Goal: Task Accomplishment & Management: Manage account settings

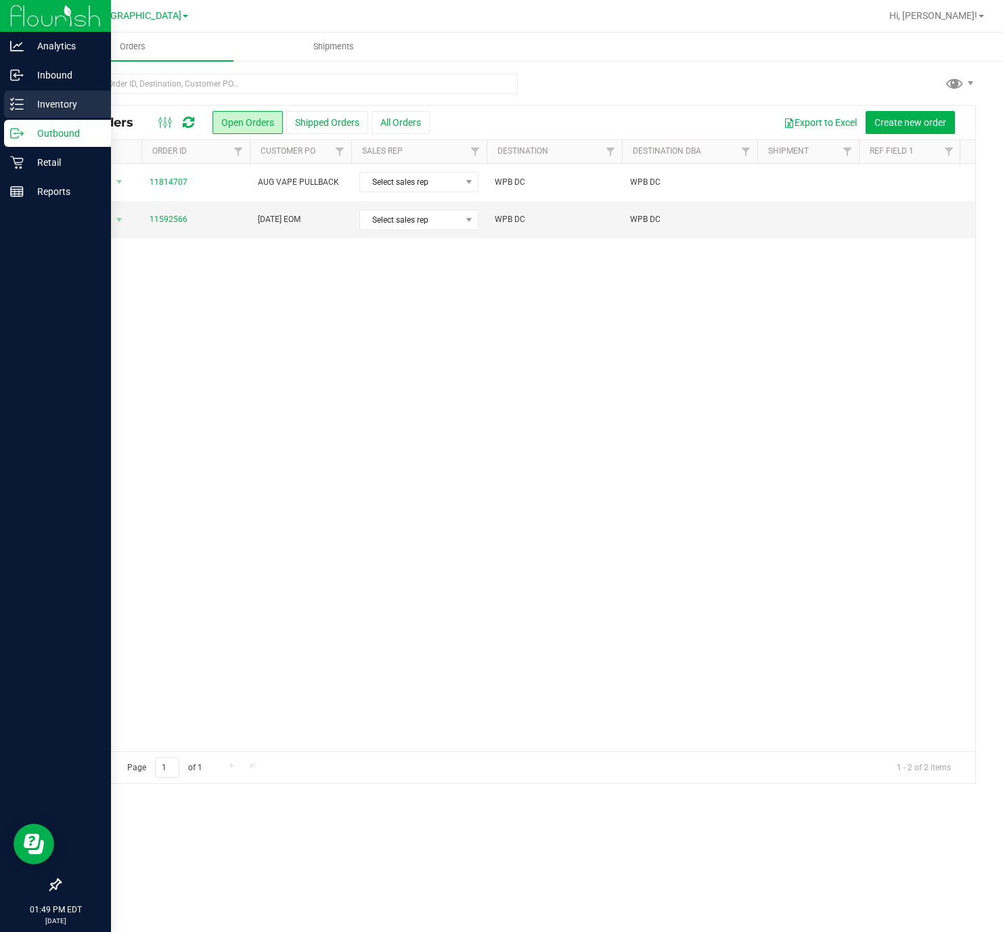
click at [43, 104] on p "Inventory" at bounding box center [64, 104] width 81 height 16
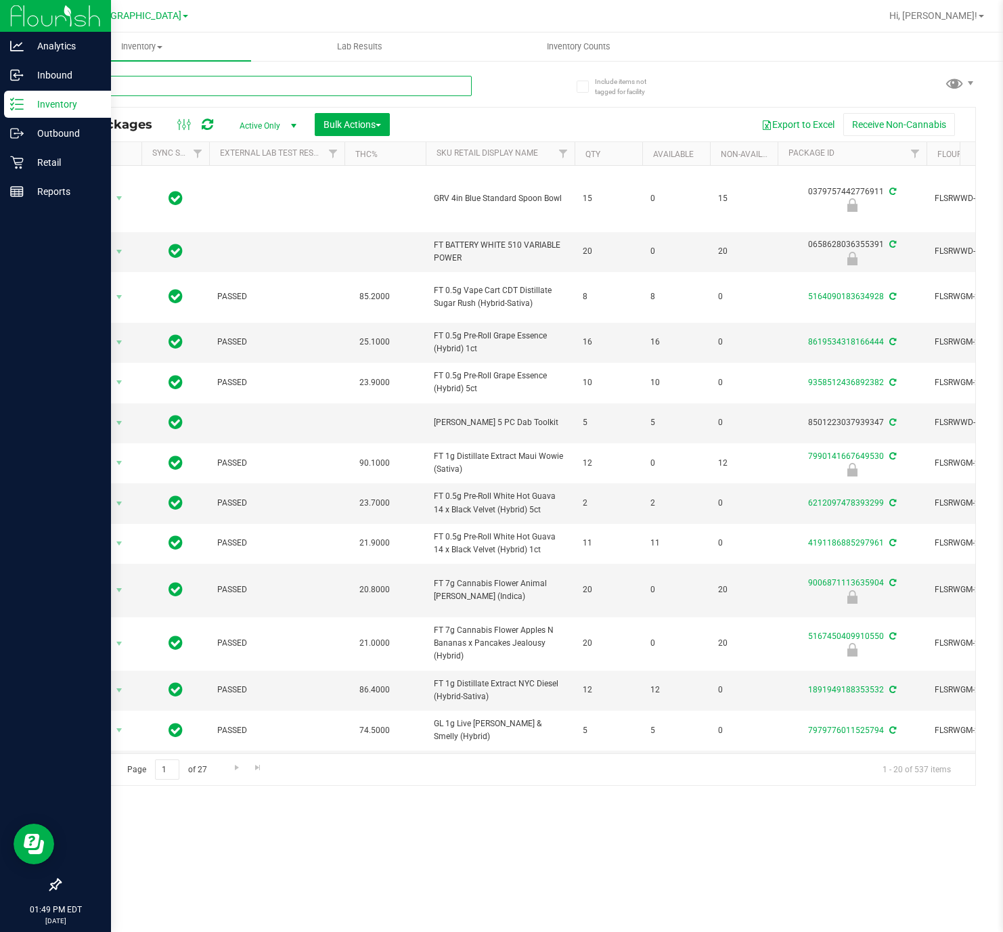
click at [156, 81] on input "text" at bounding box center [266, 86] width 412 height 20
type input "zkr"
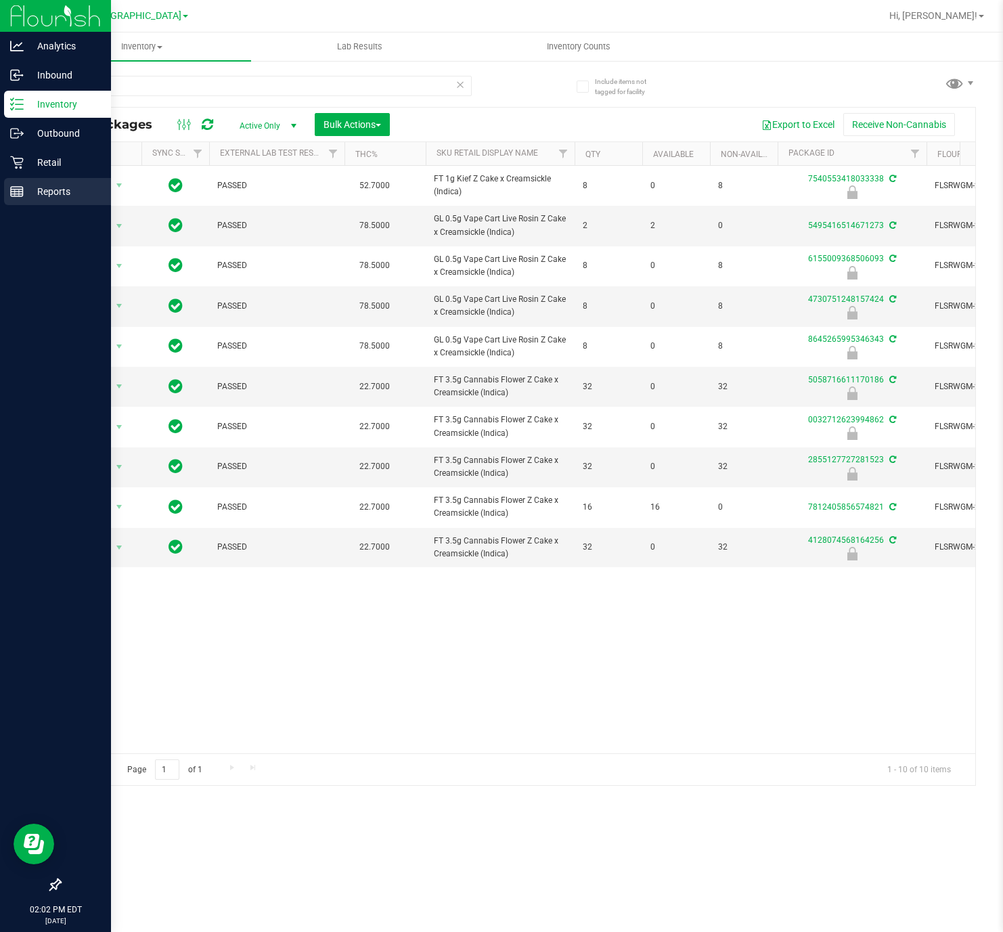
click at [55, 189] on p "Reports" at bounding box center [64, 191] width 81 height 16
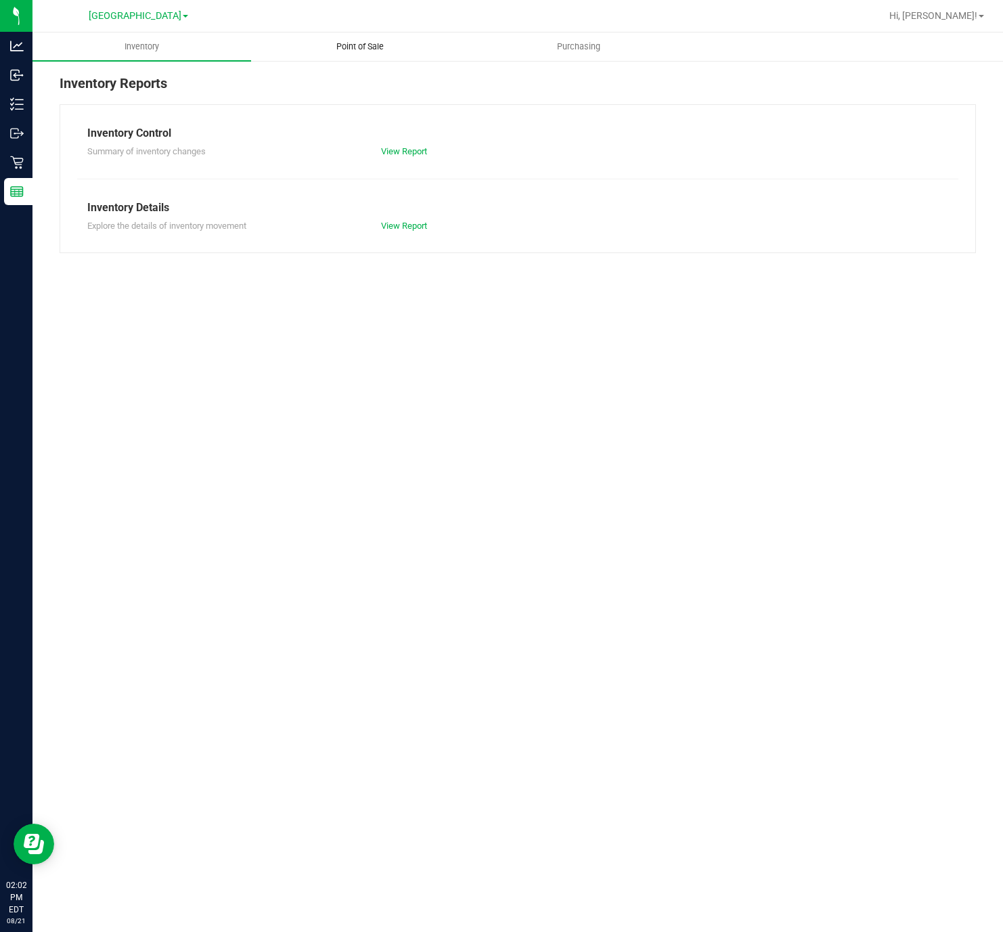
click at [378, 43] on span "Point of Sale" at bounding box center [360, 47] width 84 height 12
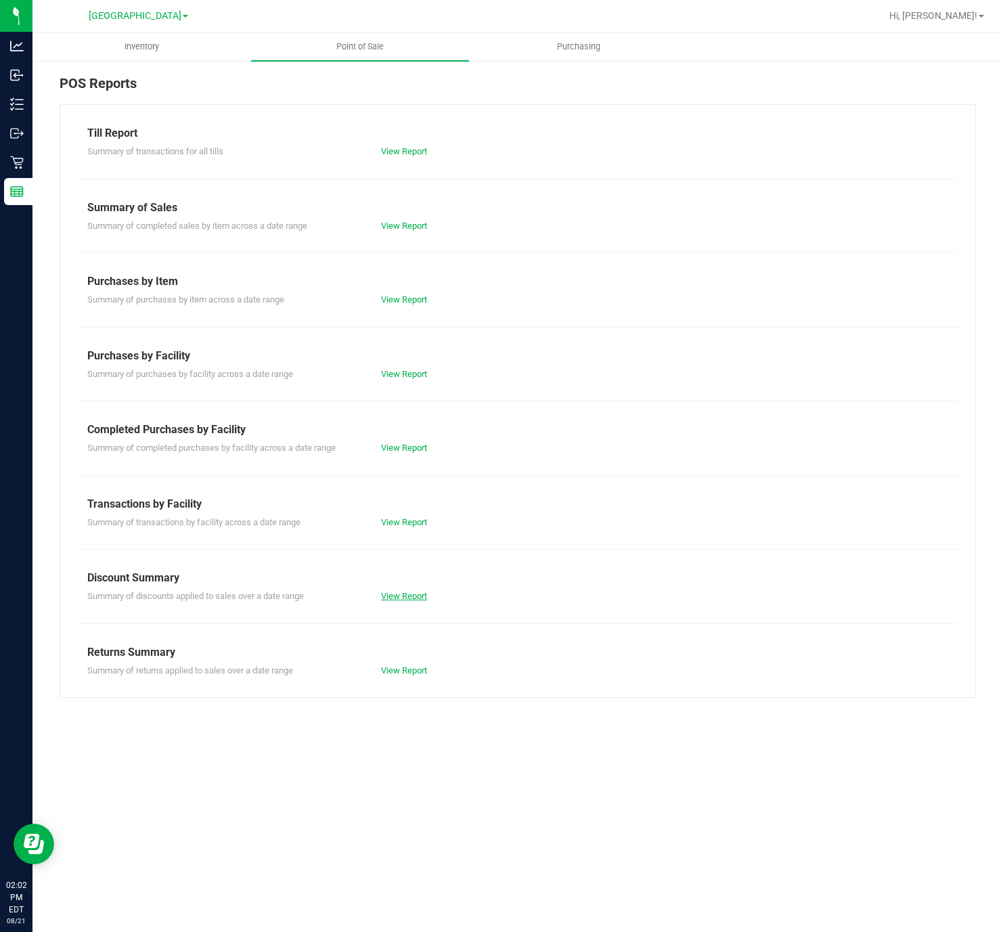
click at [407, 601] on link "View Report" at bounding box center [404, 596] width 46 height 10
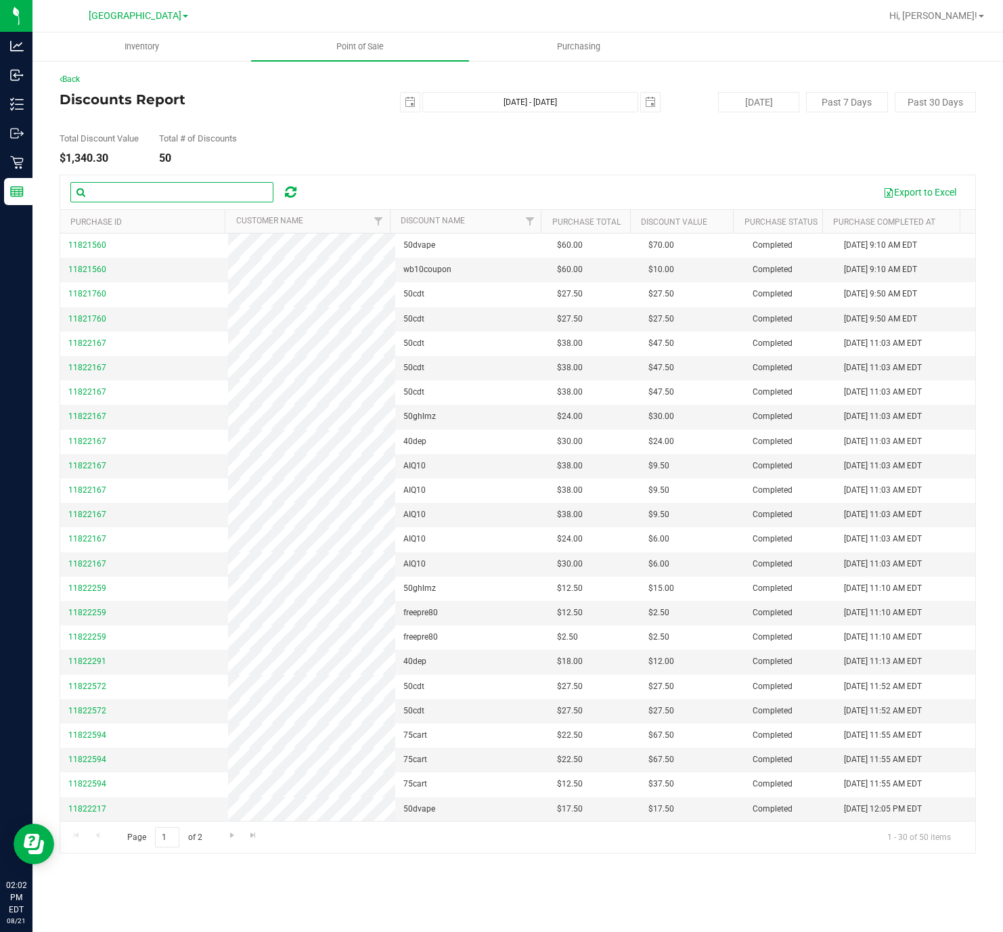
click at [205, 202] on input "text" at bounding box center [171, 192] width 203 height 20
click at [402, 97] on span "select" at bounding box center [410, 102] width 19 height 19
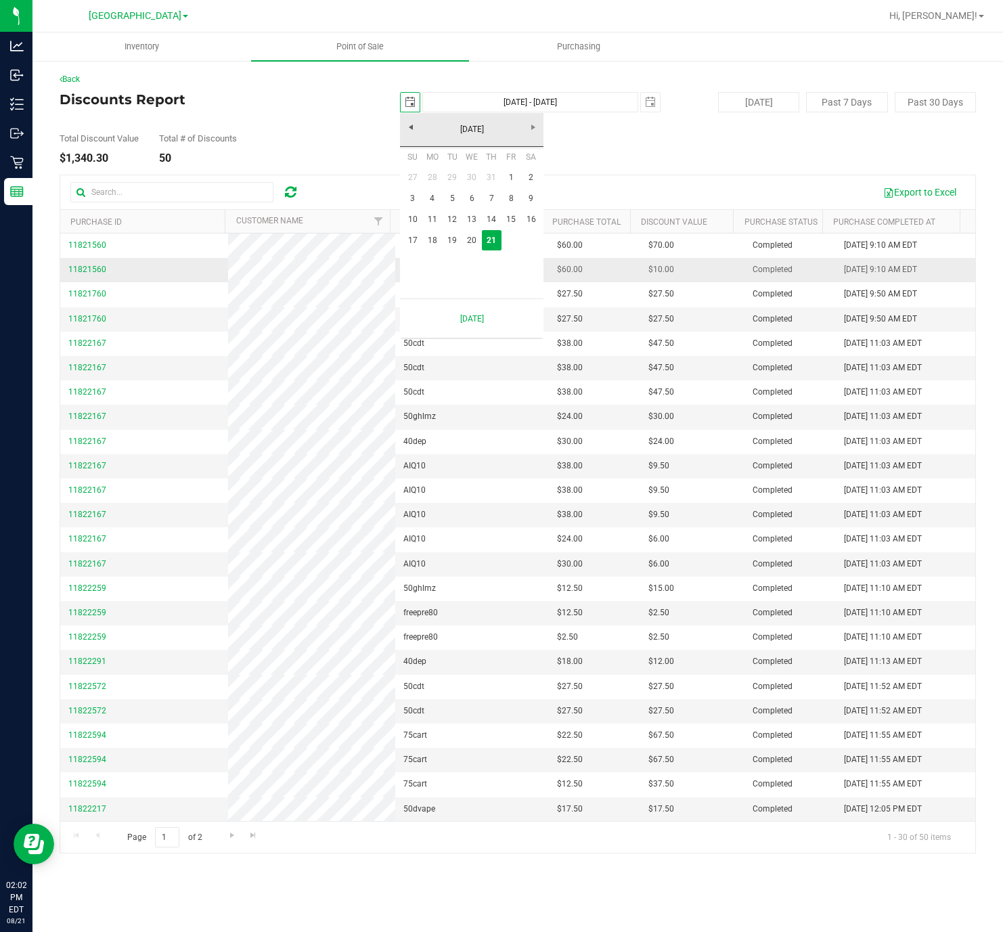
scroll to position [0, 35]
click at [512, 175] on link "1" at bounding box center [511, 177] width 20 height 21
type input "2025-08-01"
type input "Aug 1, 2025 - Aug 21, 2025"
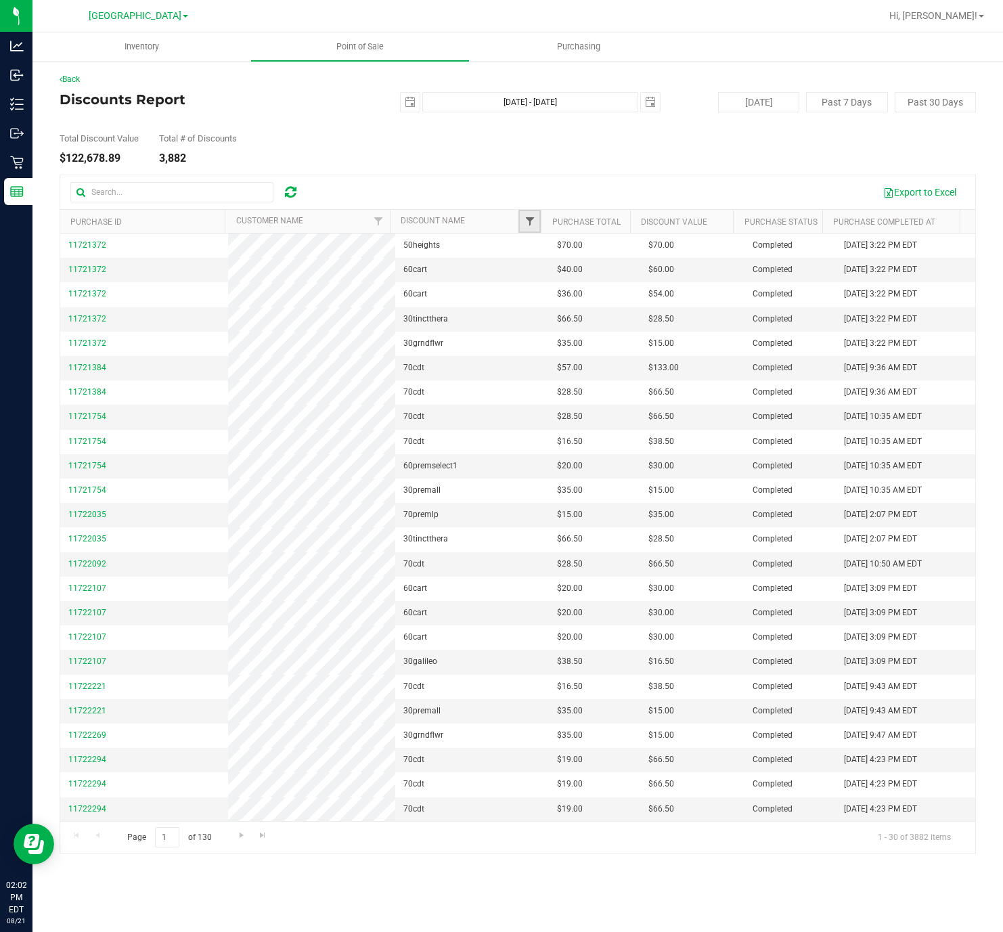
click at [532, 220] on span "Filter" at bounding box center [529, 221] width 11 height 11
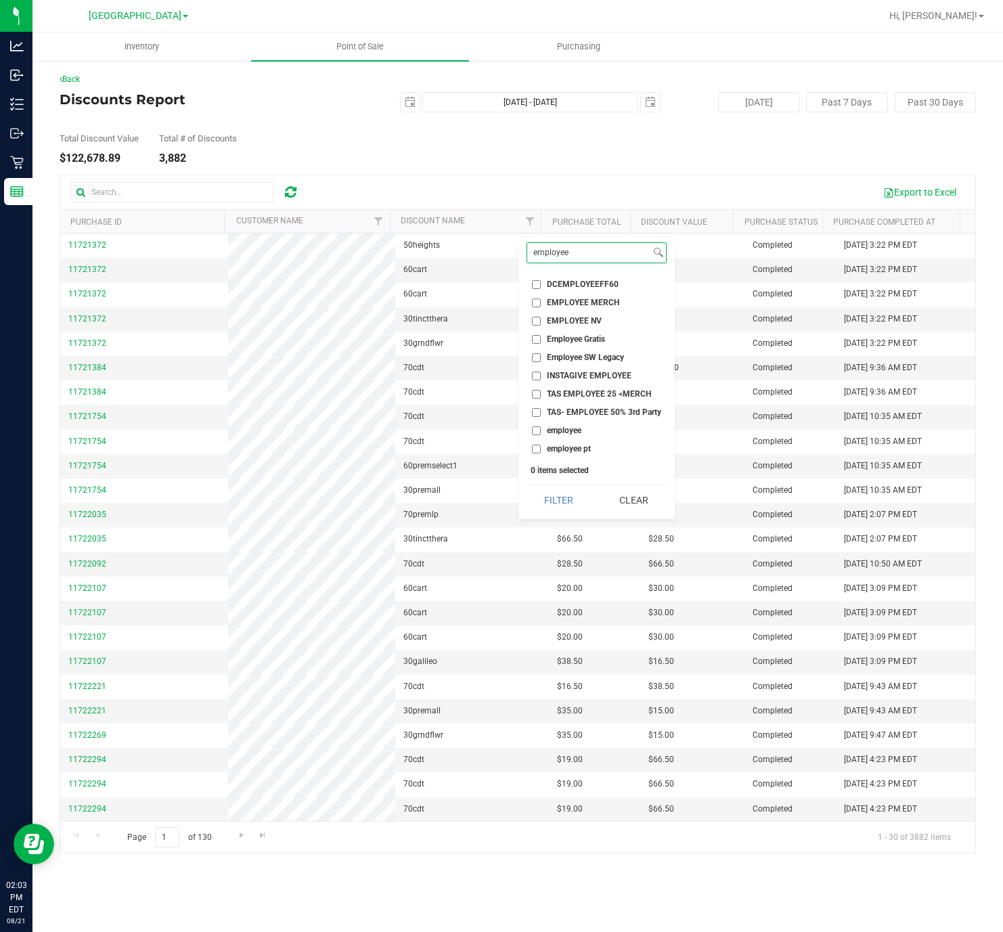
type input "employee"
click at [536, 431] on input "employee" at bounding box center [536, 430] width 9 height 9
checkbox input "true"
click at [563, 506] on button "Filter" at bounding box center [558, 500] width 65 height 30
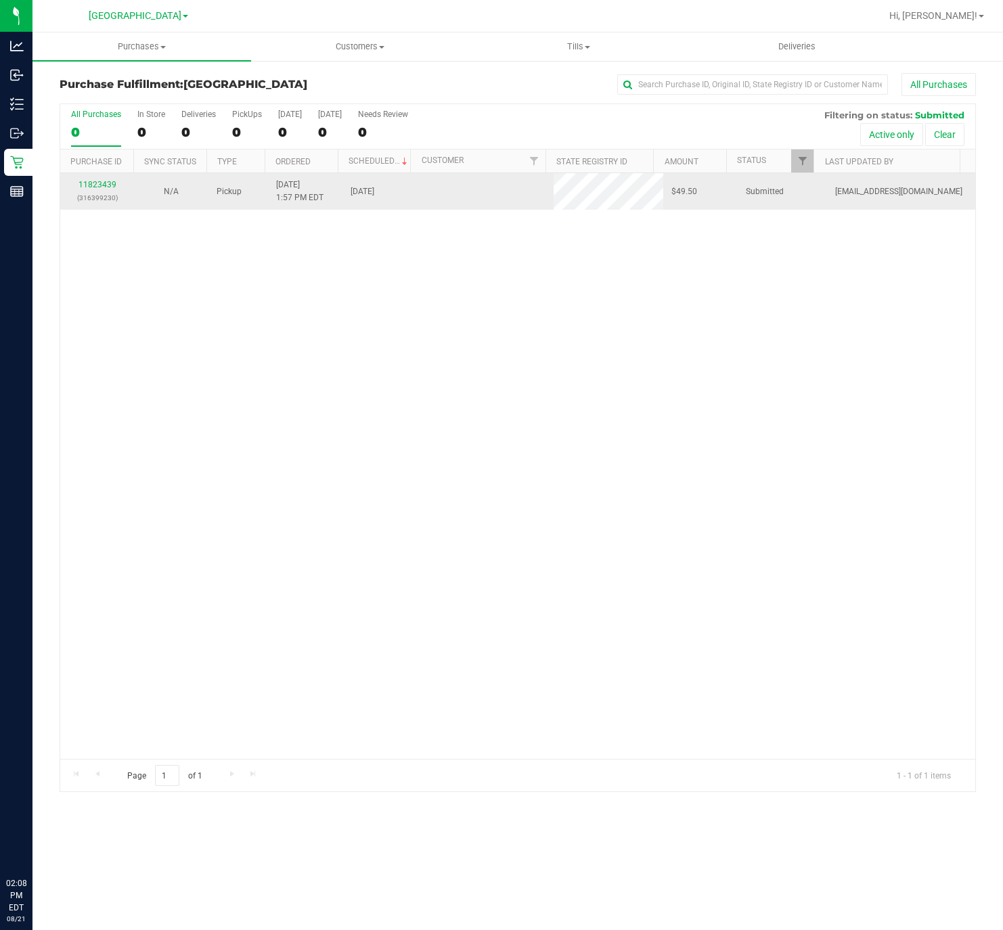
click at [102, 193] on p "(316399230)" at bounding box center [97, 198] width 58 height 13
click at [100, 189] on link "11823439" at bounding box center [97, 184] width 38 height 9
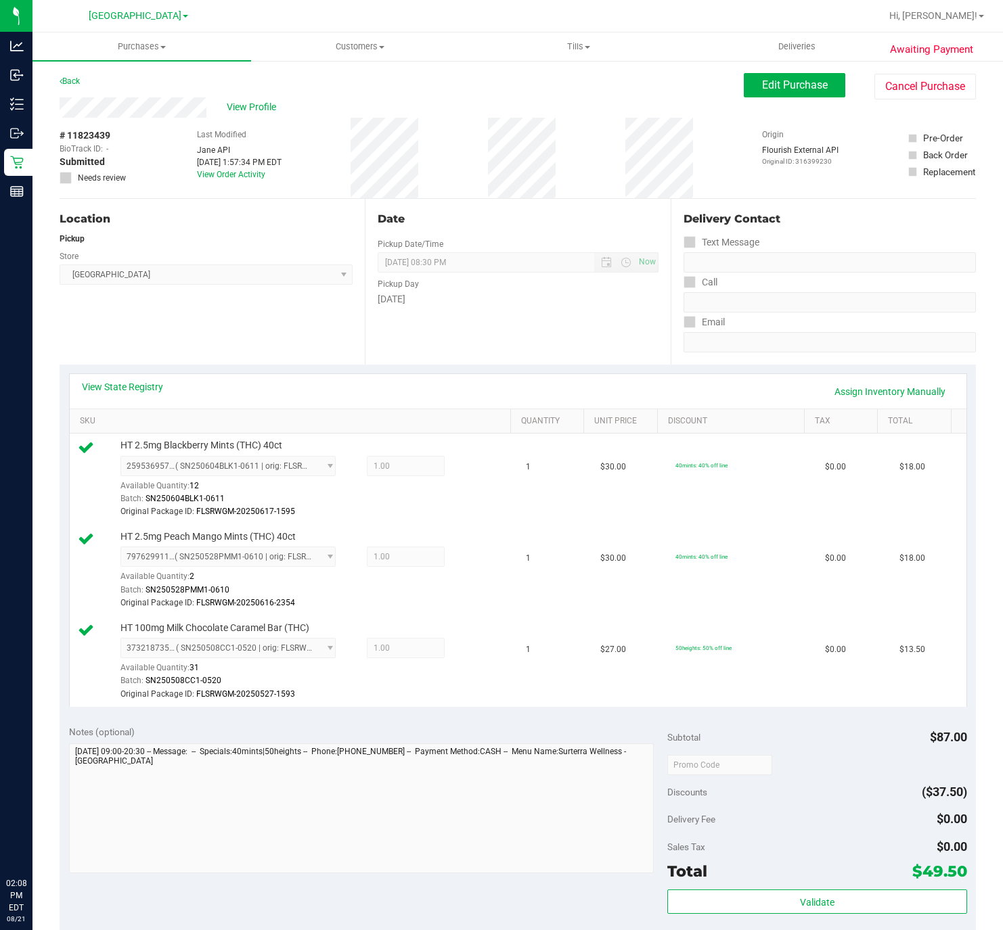
click at [129, 24] on div "[GEOGRAPHIC_DATA]" at bounding box center [138, 15] width 198 height 21
click at [138, 45] on span "Purchases" at bounding box center [141, 47] width 219 height 12
click at [104, 95] on span "Fulfillment" at bounding box center [74, 98] width 84 height 12
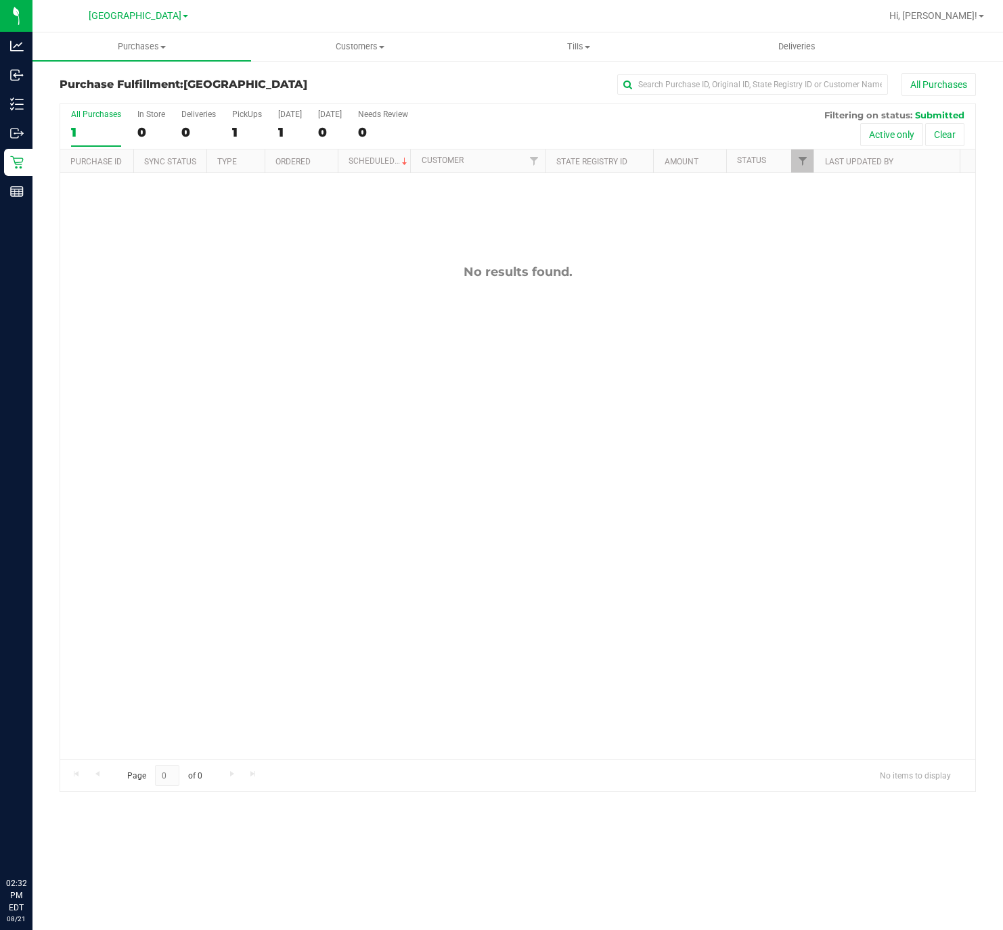
drag, startPoint x: 615, startPoint y: 536, endPoint x: 625, endPoint y: 531, distance: 11.5
click at [617, 536] on div "No results found." at bounding box center [517, 511] width 915 height 677
drag, startPoint x: 639, startPoint y: 348, endPoint x: 950, endPoint y: 202, distance: 343.3
click at [641, 348] on div "No results found." at bounding box center [517, 511] width 915 height 677
click at [600, 51] on span "Tills" at bounding box center [578, 47] width 217 height 12
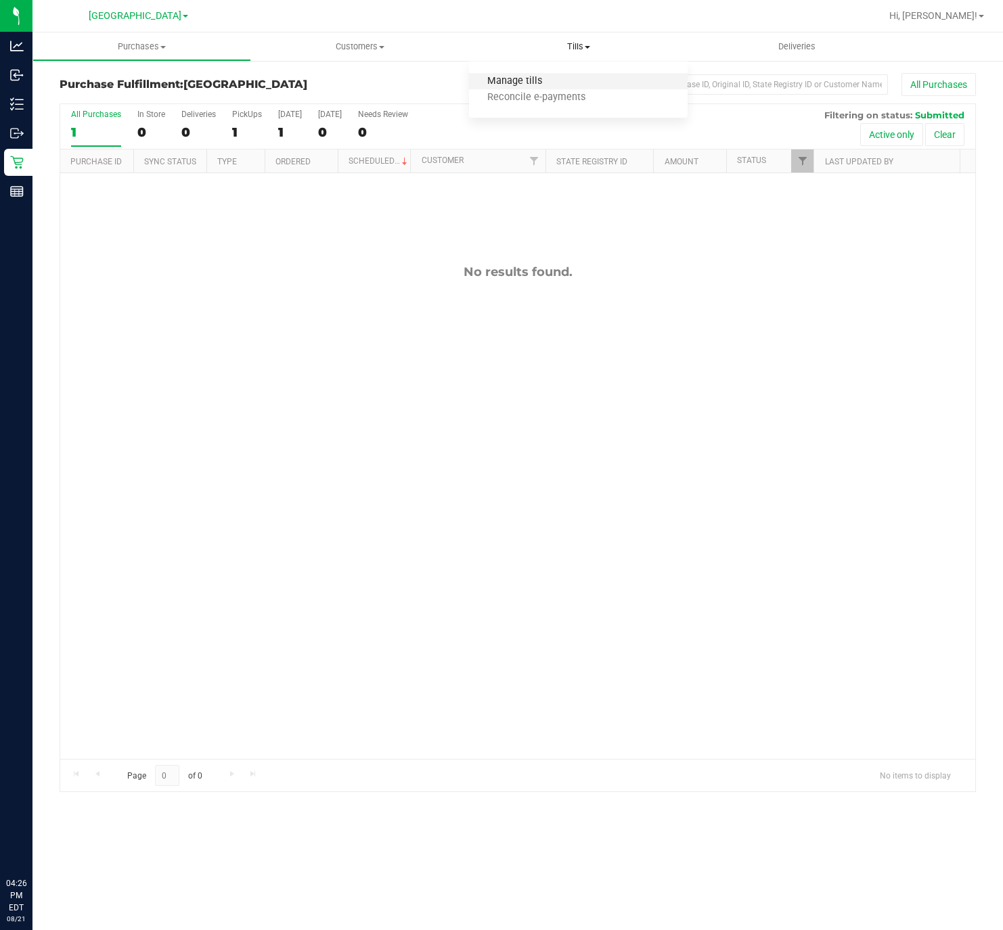
click at [508, 85] on span "Manage tills" at bounding box center [514, 82] width 91 height 12
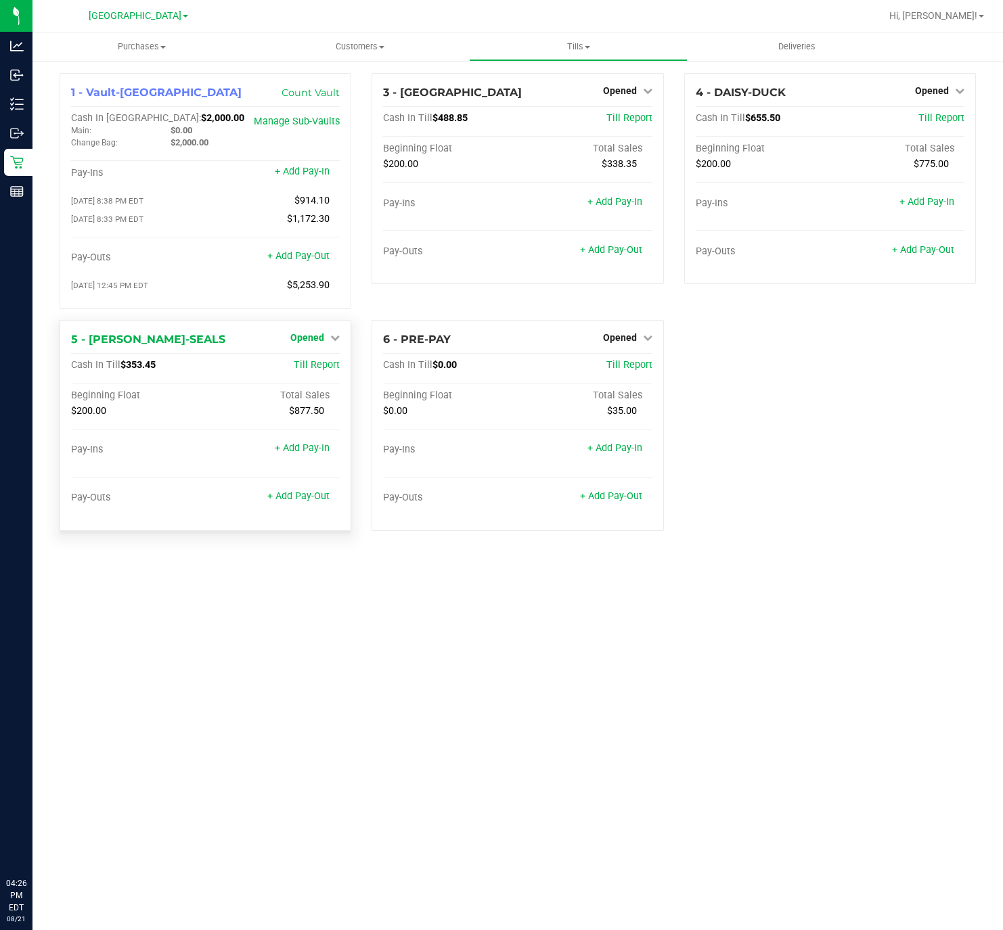
click at [315, 336] on span "Opened" at bounding box center [307, 337] width 34 height 11
click at [321, 367] on link "Close Till" at bounding box center [309, 365] width 37 height 11
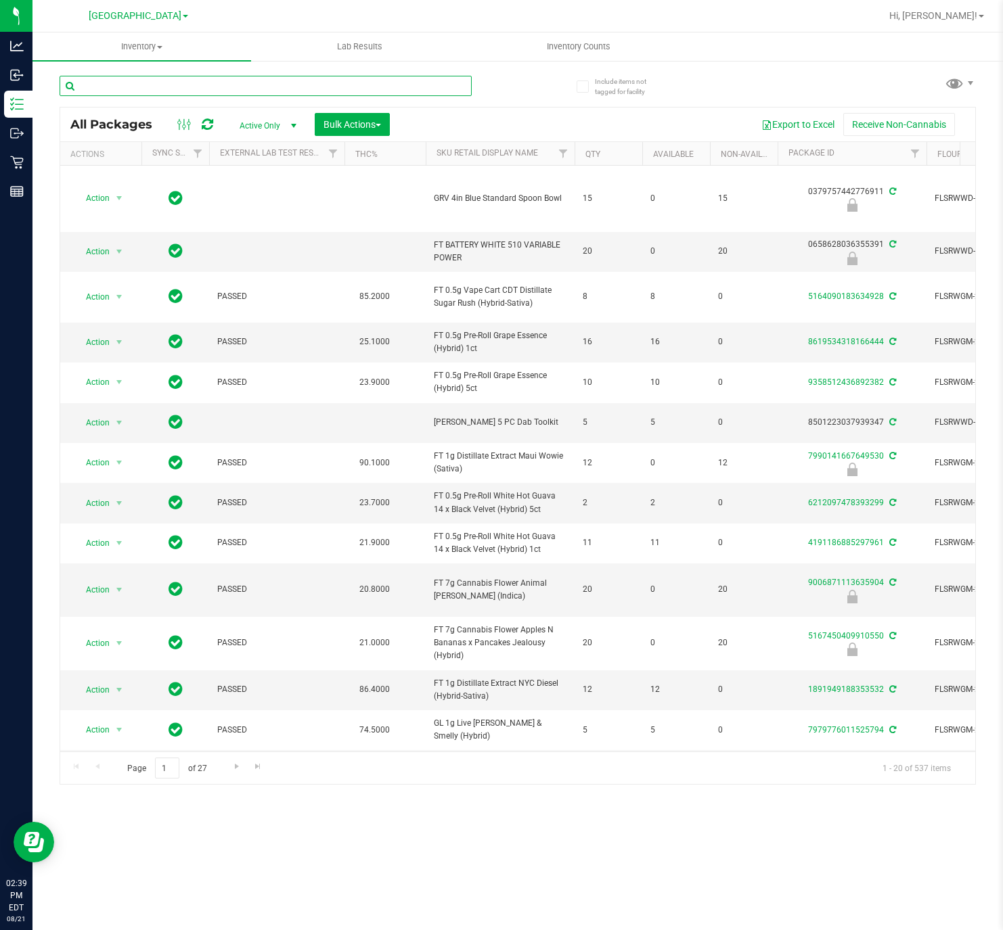
click at [159, 85] on input "text" at bounding box center [266, 86] width 412 height 20
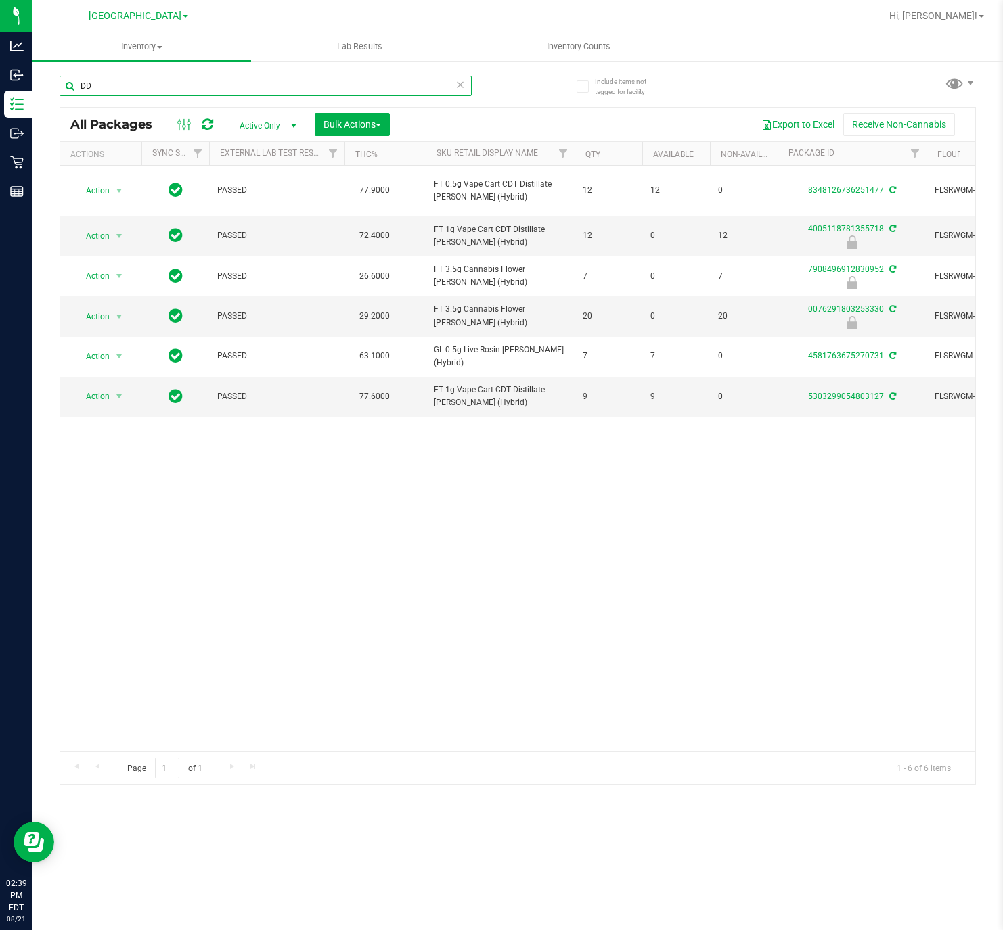
type input "D"
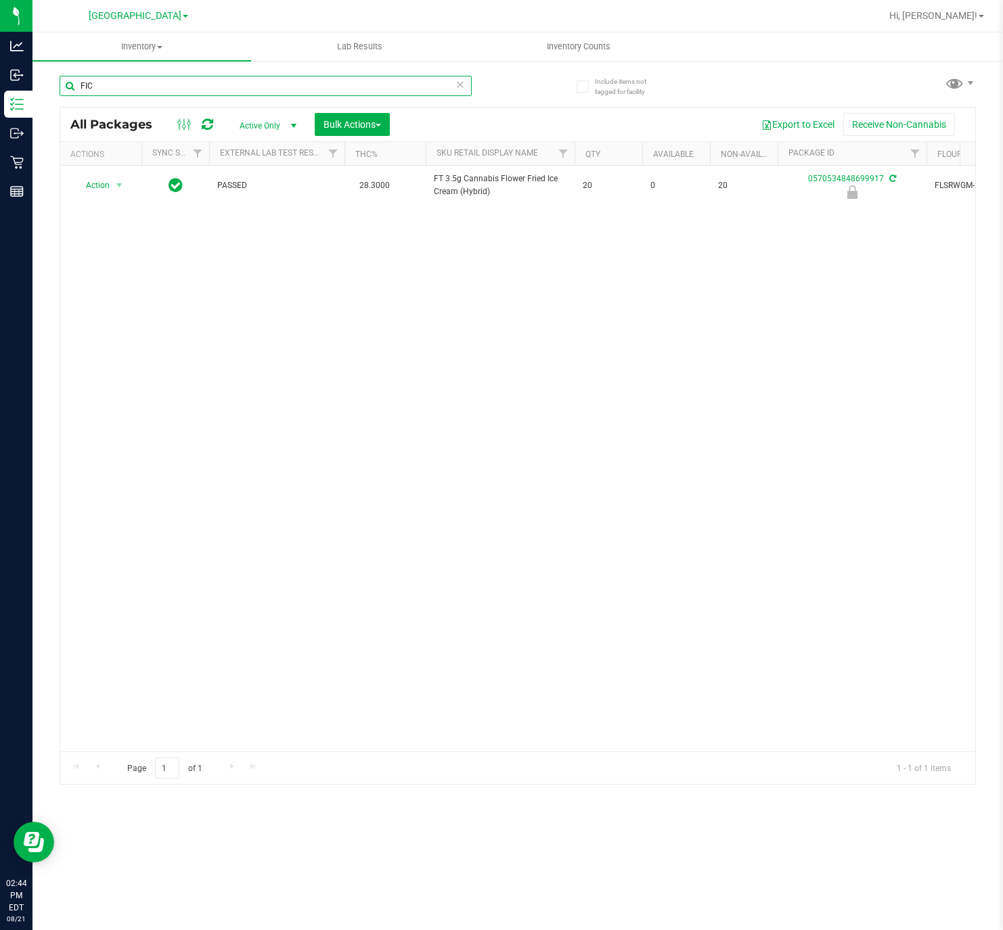
drag, startPoint x: 220, startPoint y: 88, endPoint x: 193, endPoint y: 76, distance: 29.7
click at [220, 88] on input "FIC" at bounding box center [266, 86] width 412 height 20
type input "F"
type input "ddf"
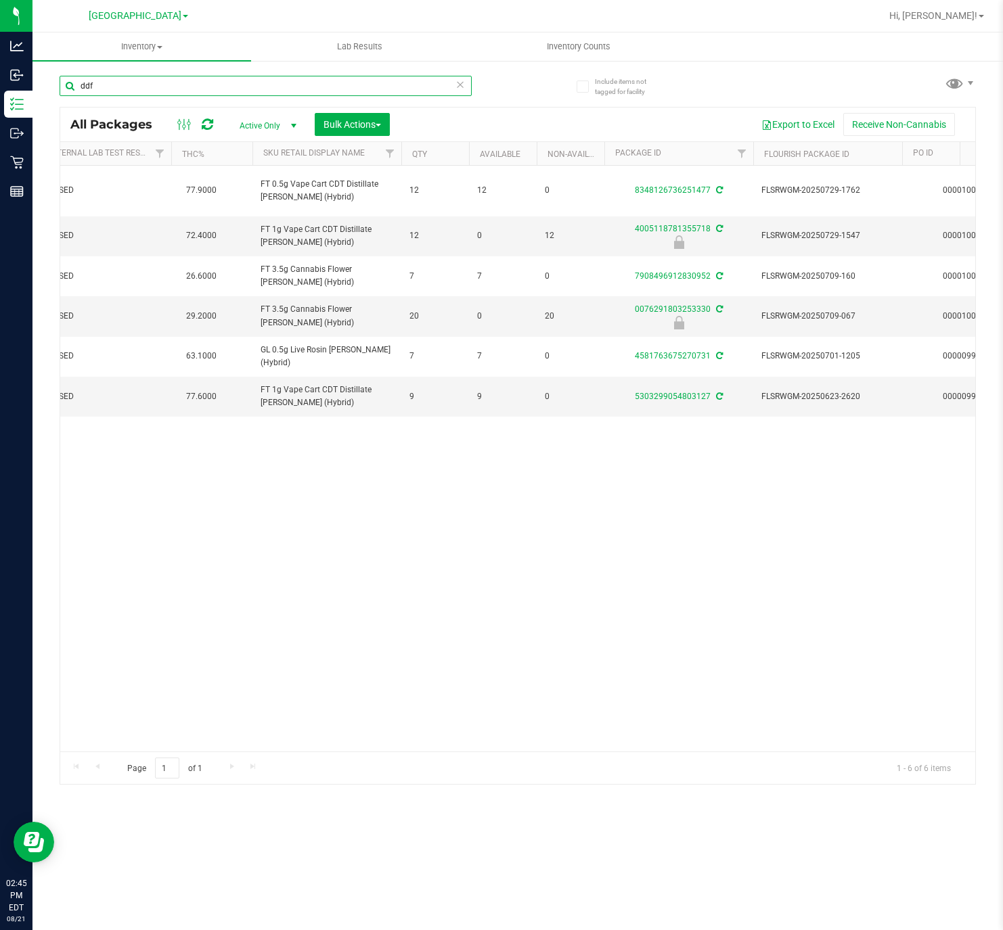
scroll to position [0, 185]
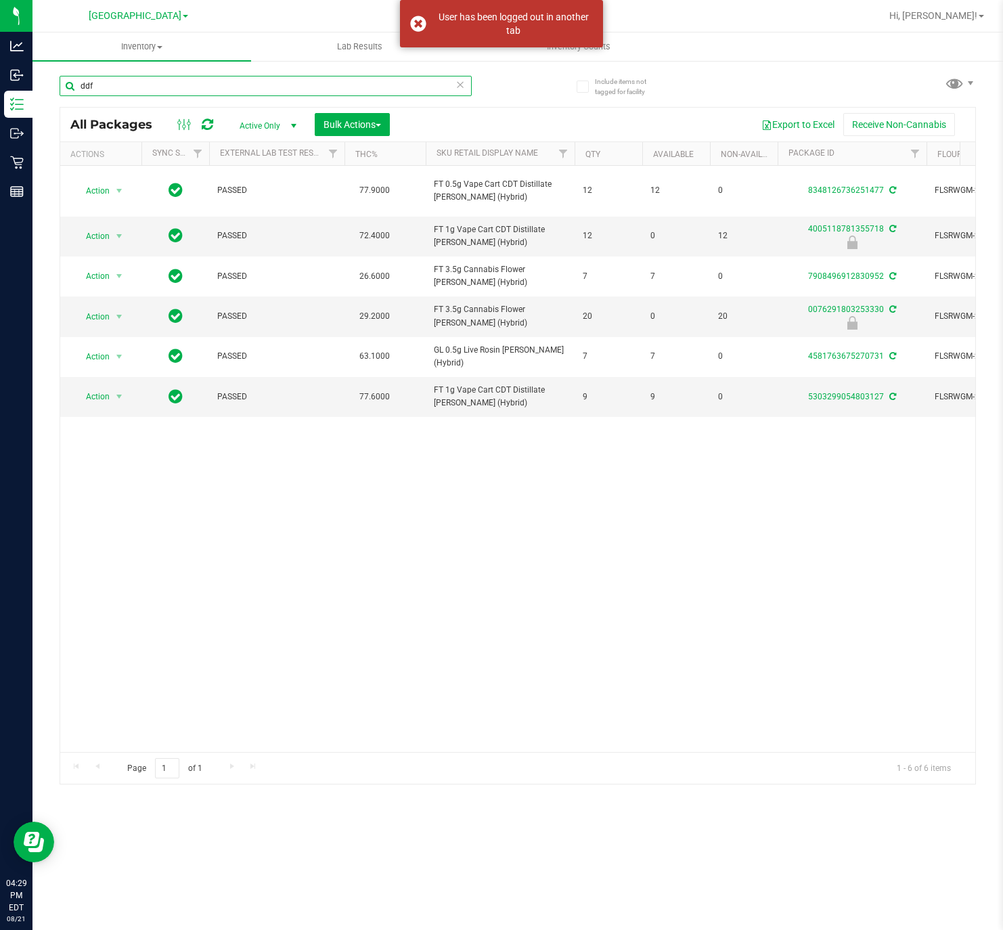
scroll to position [0, 185]
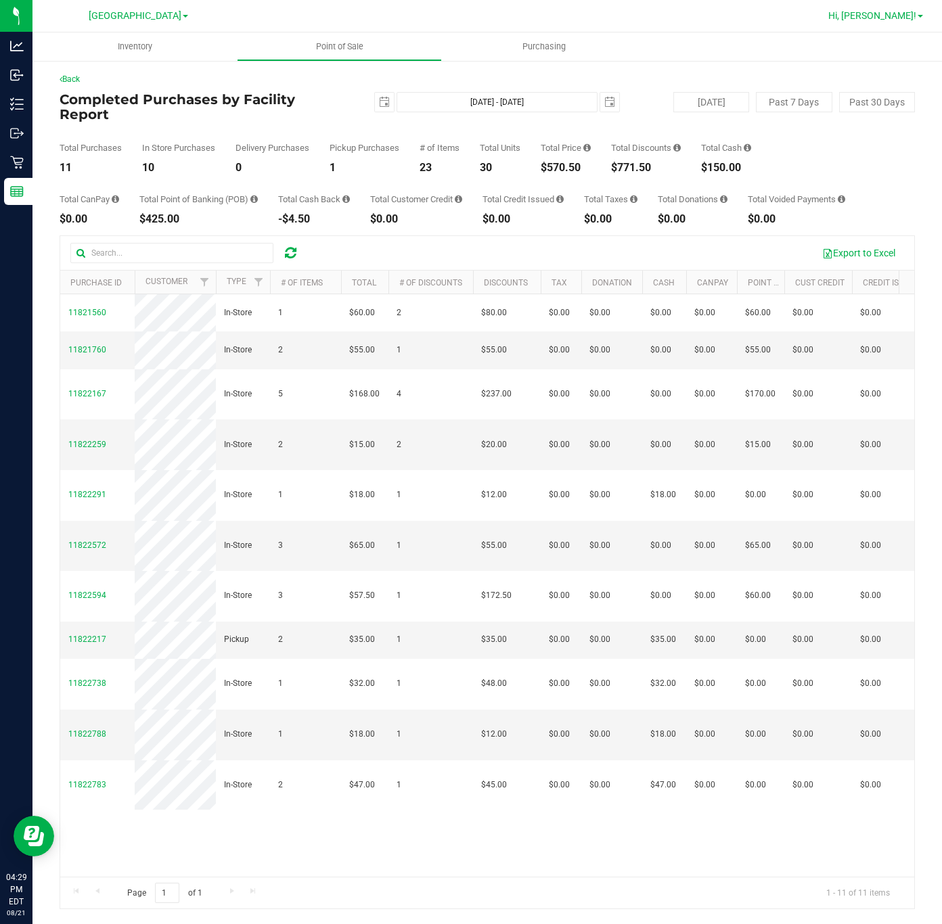
click at [898, 22] on link "Hi, Christopher!" at bounding box center [876, 16] width 106 height 14
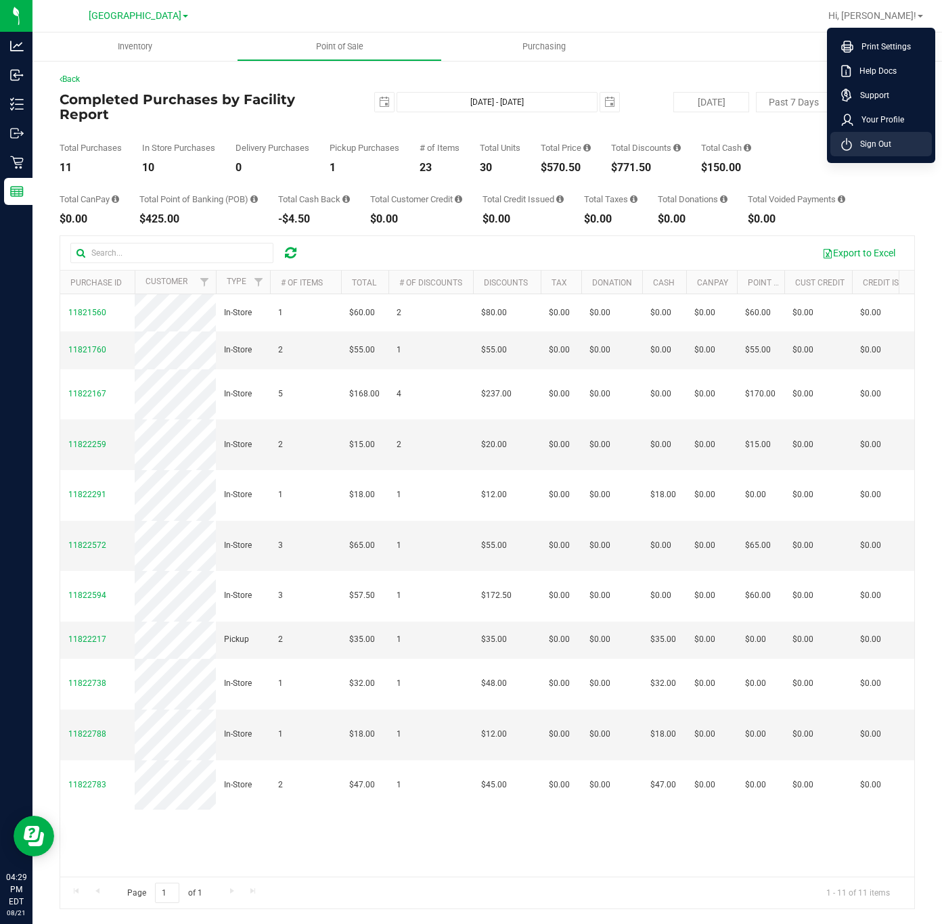
click at [896, 142] on li "Sign Out" at bounding box center [881, 144] width 102 height 24
